Goal: Information Seeking & Learning: Learn about a topic

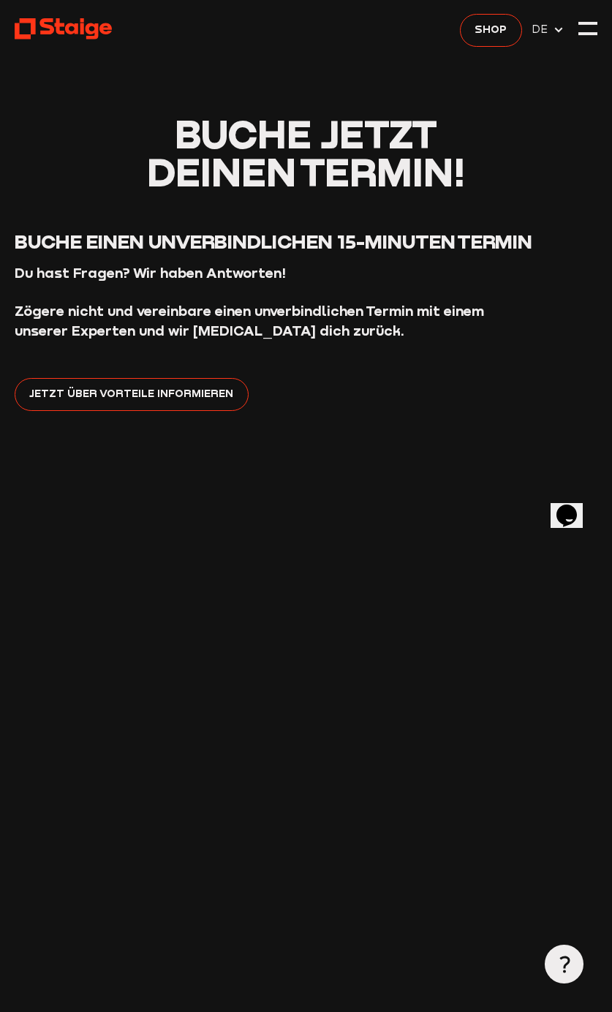
click at [496, 26] on span "Shop" at bounding box center [491, 29] width 32 height 17
click at [52, 39] on icon at bounding box center [64, 29] width 98 height 24
click at [567, 20] on header "Buche jetzt deinen Termin! Buche einen unverbindlichen 15-Minuten Termin Du has…" at bounding box center [307, 731] width 584 height 1462
click at [589, 23] on div at bounding box center [588, 23] width 19 height 3
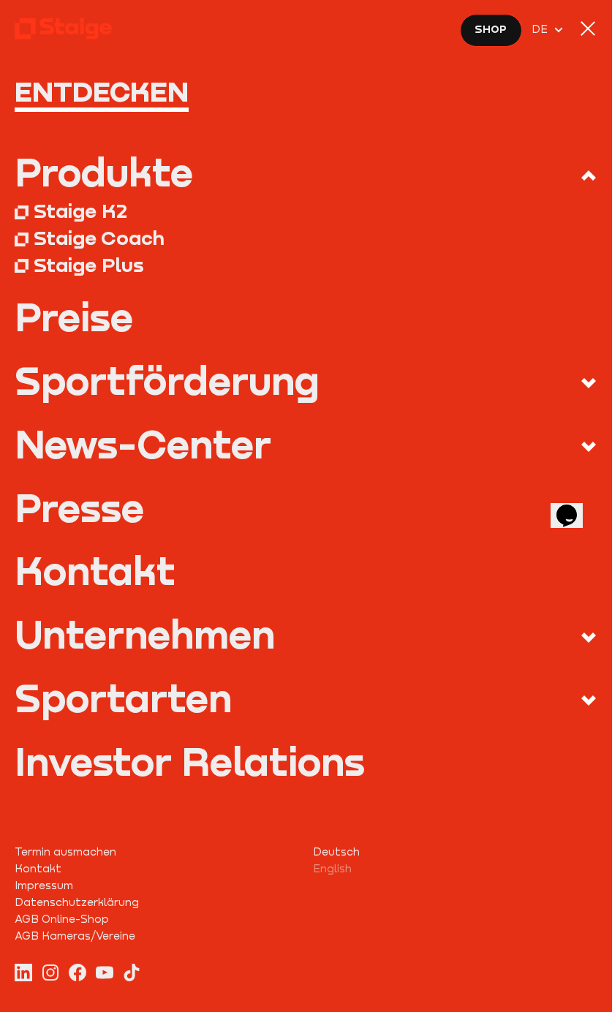
click at [78, 320] on link "Preise" at bounding box center [307, 317] width 584 height 38
click at [61, 208] on div "Staige K2" at bounding box center [81, 211] width 94 height 24
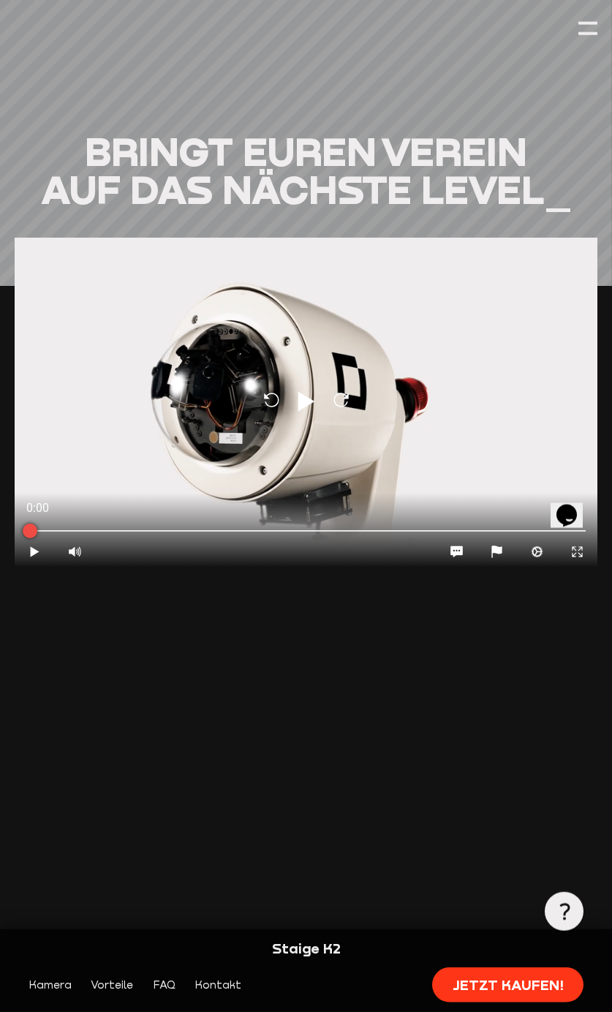
scroll to position [1411, 0]
click at [298, 391] on icon at bounding box center [306, 401] width 17 height 20
type input "1"
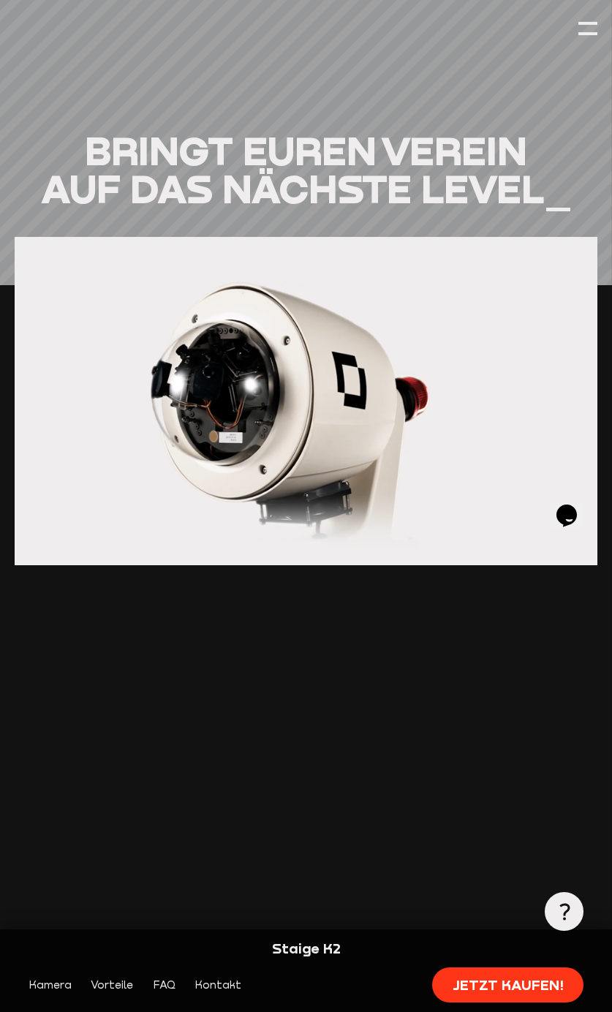
click at [562, 551] on div at bounding box center [307, 401] width 584 height 328
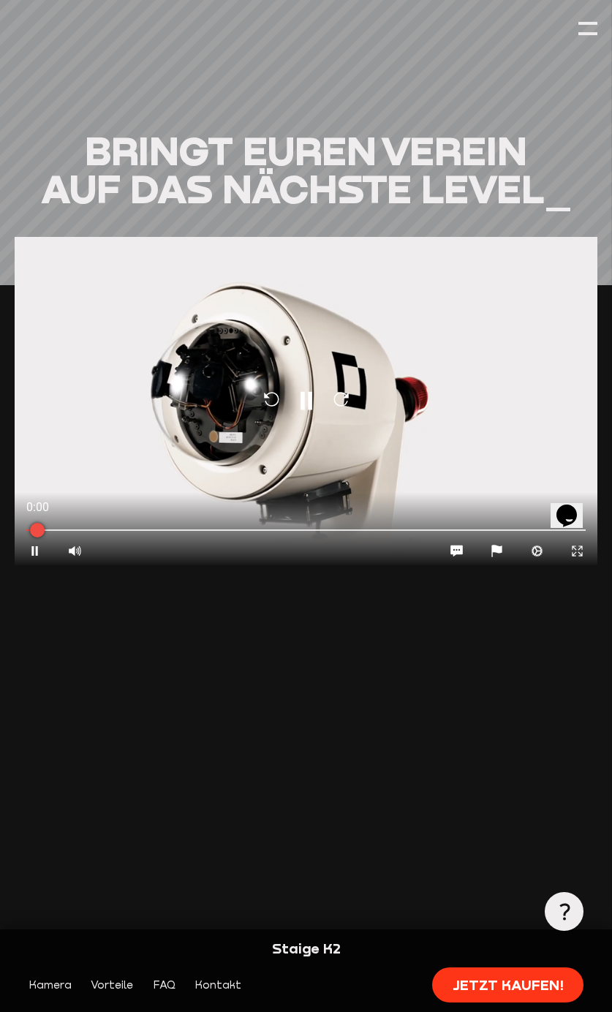
click at [573, 546] on icon at bounding box center [578, 551] width 10 height 10
click at [565, 543] on button "Contract" at bounding box center [577, 551] width 40 height 29
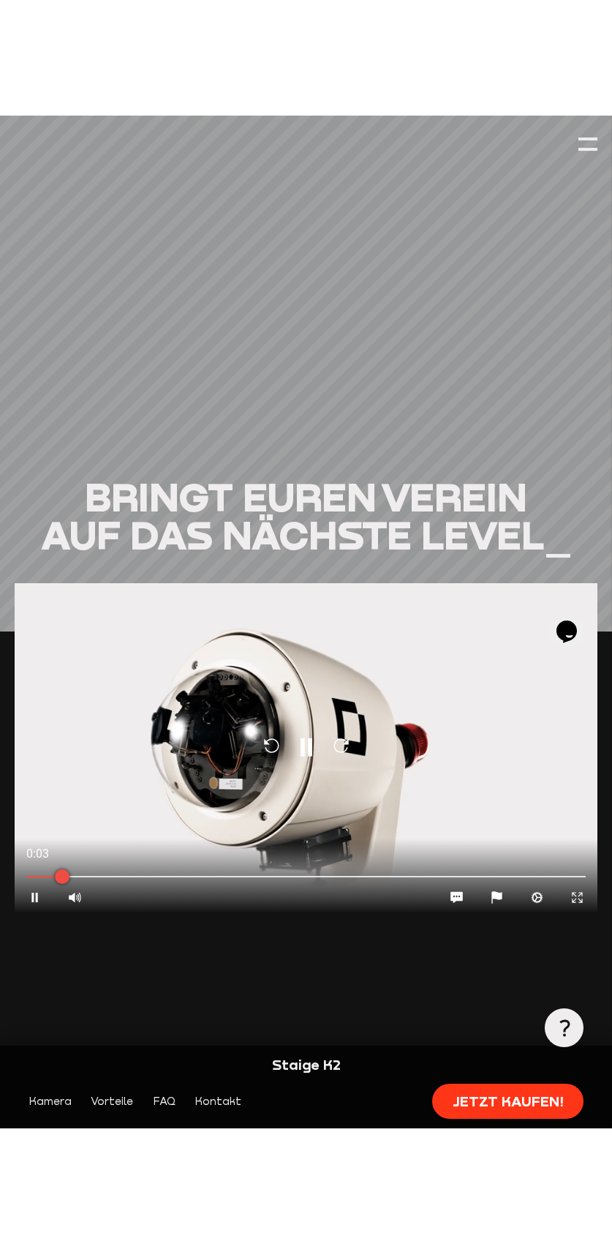
scroll to position [1410, 0]
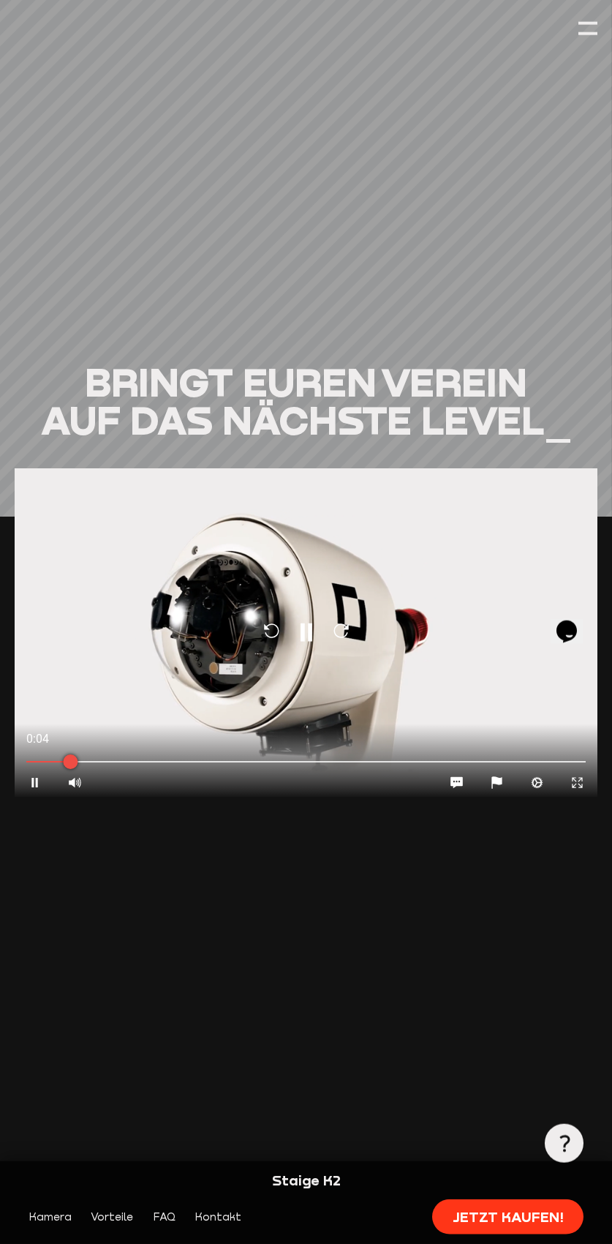
click at [572, 775] on icon "Expand" at bounding box center [578, 782] width 14 height 14
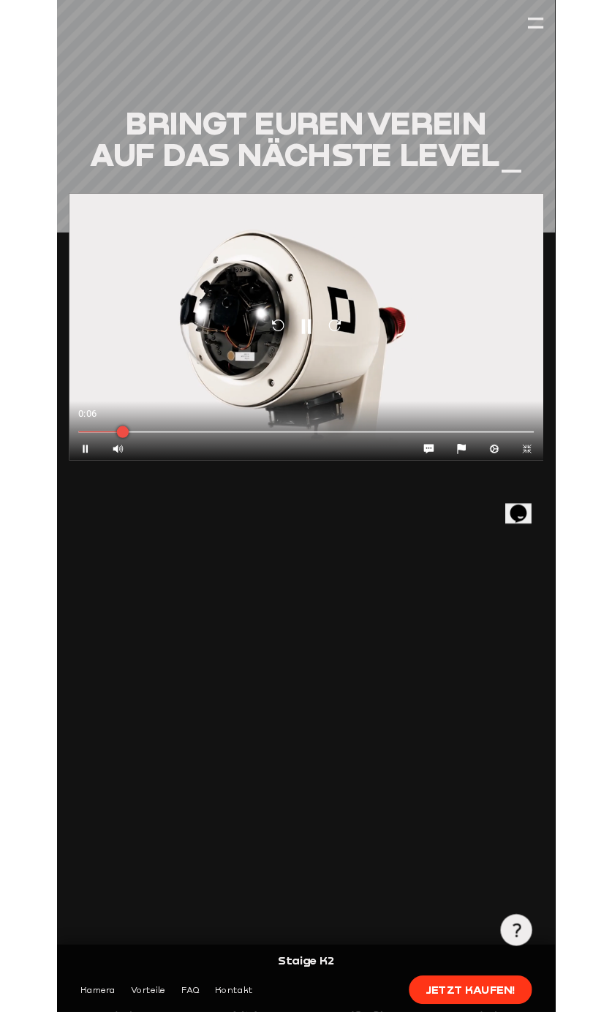
scroll to position [1411, 0]
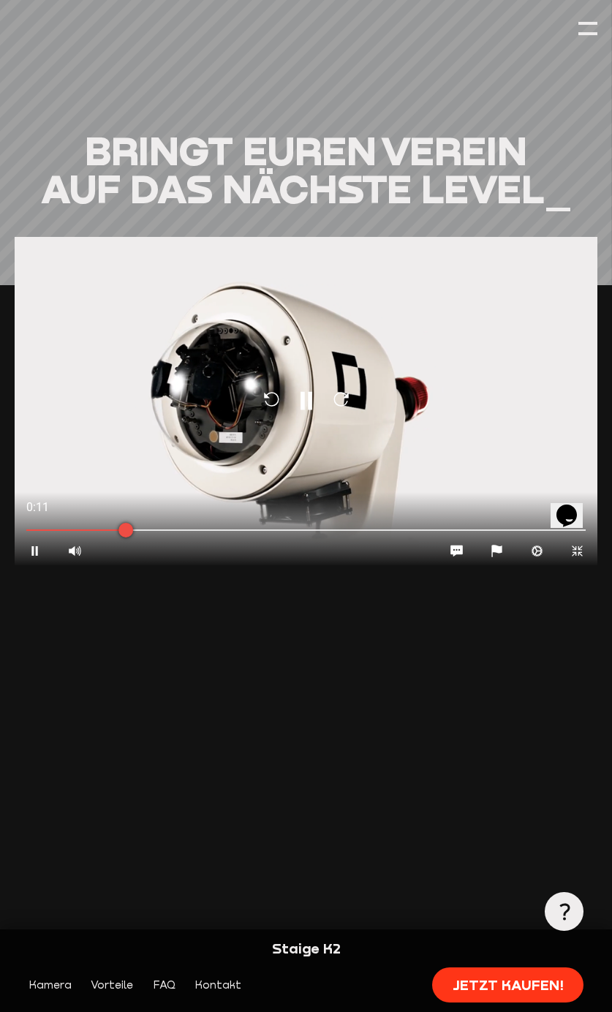
click at [338, 391] on div "Reload Pause Reload" at bounding box center [307, 401] width 584 height 328
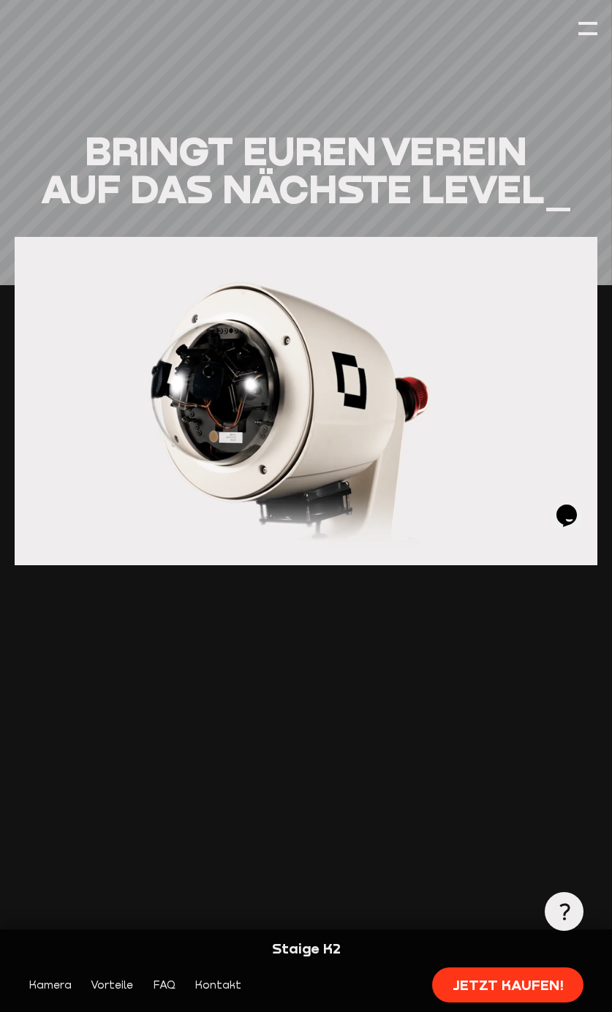
click at [194, 263] on div at bounding box center [307, 401] width 584 height 328
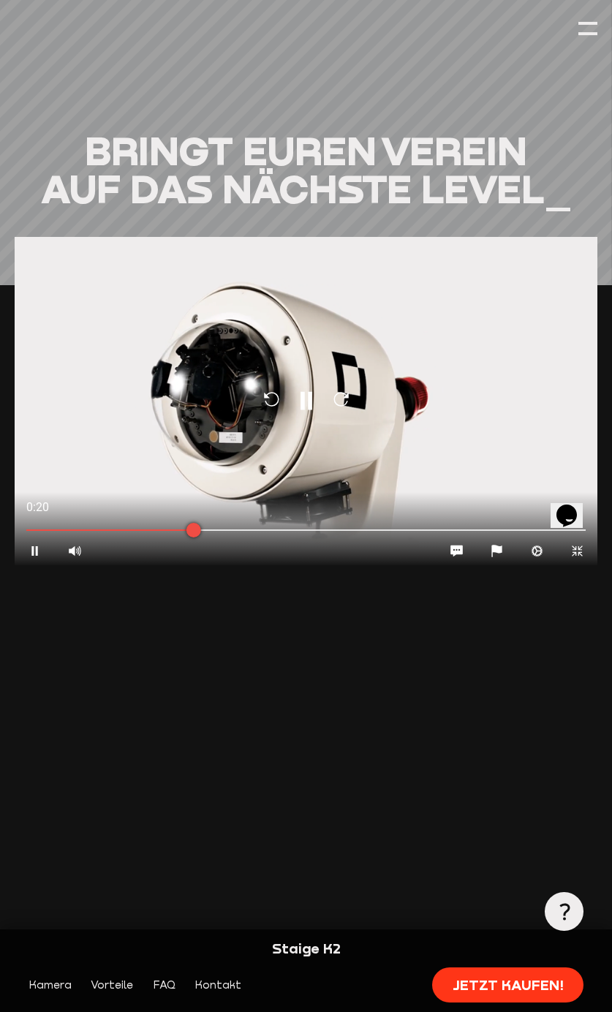
click at [301, 391] on icon at bounding box center [307, 400] width 12 height 18
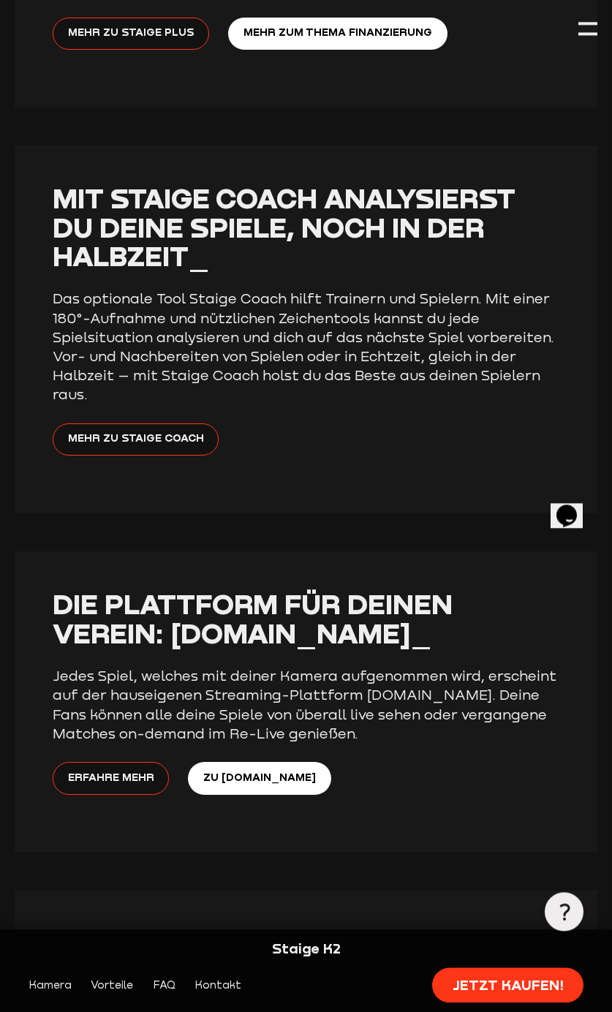
scroll to position [3800, 0]
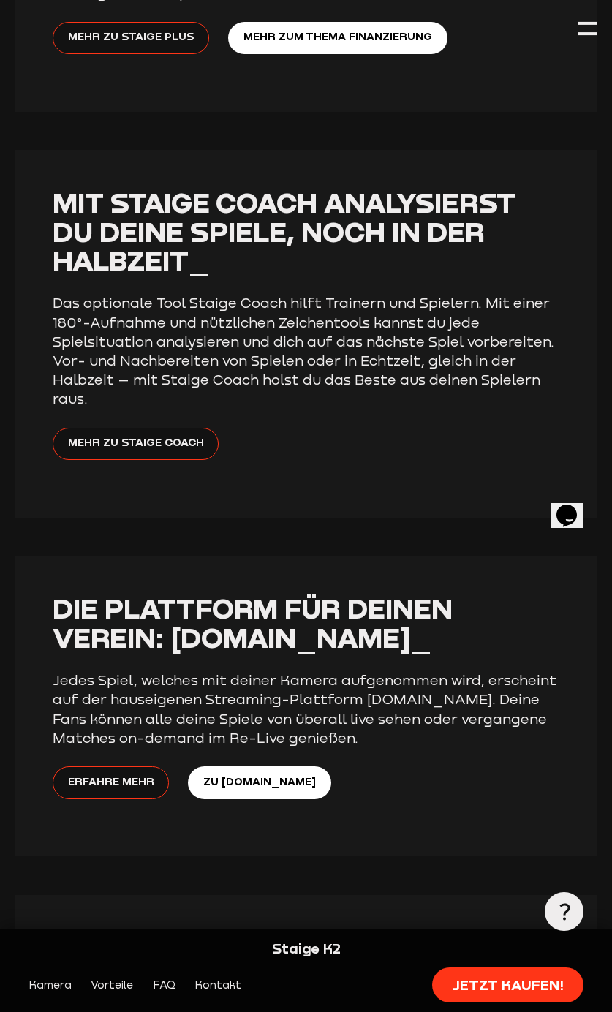
click at [112, 434] on span "Mehr zu Staige Coach" at bounding box center [136, 442] width 136 height 17
